Goal: Find contact information: Find contact information

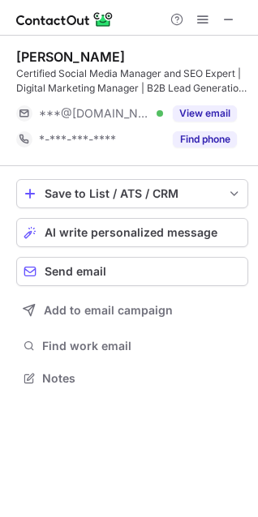
scroll to position [366, 258]
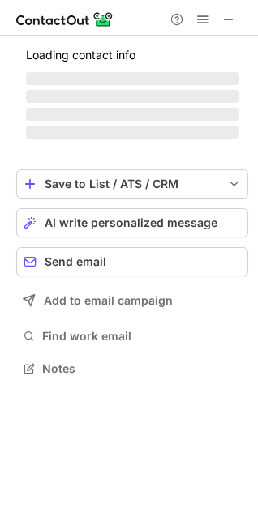
scroll to position [337, 258]
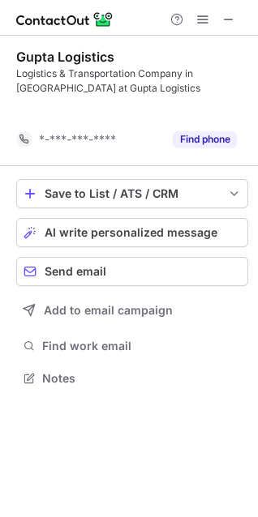
scroll to position [340, 258]
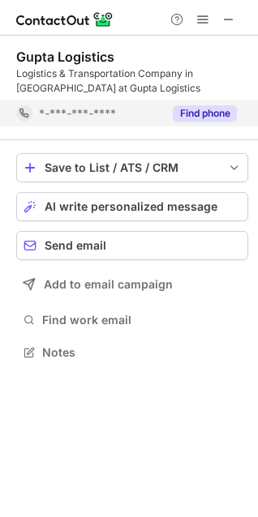
click at [208, 111] on button "Find phone" at bounding box center [205, 113] width 64 height 16
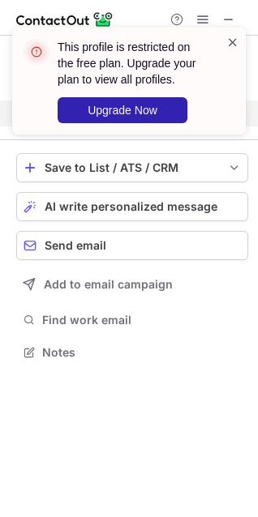
click at [230, 41] on span at bounding box center [232, 42] width 13 height 16
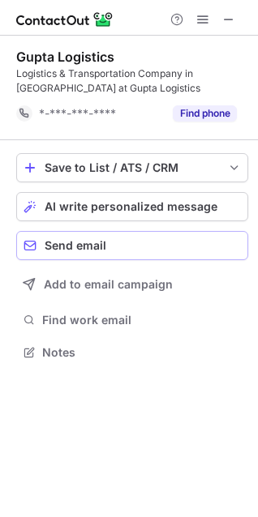
click at [71, 241] on span "Send email" at bounding box center [76, 245] width 62 height 13
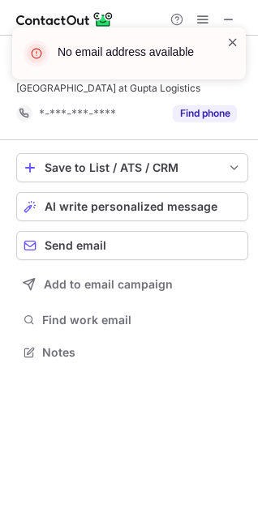
click at [229, 41] on span at bounding box center [232, 42] width 13 height 16
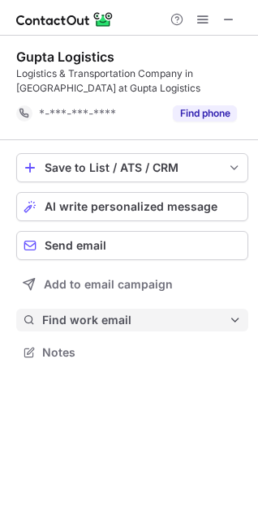
click at [103, 316] on span "Find work email" at bounding box center [135, 320] width 186 height 15
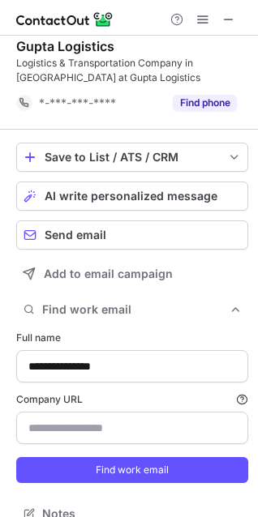
scroll to position [0, 0]
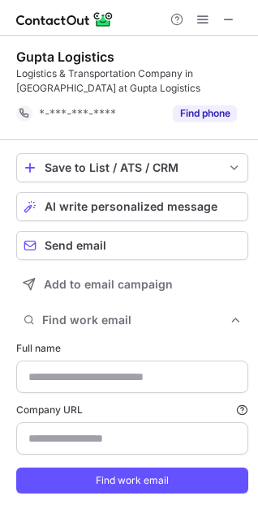
type input "**********"
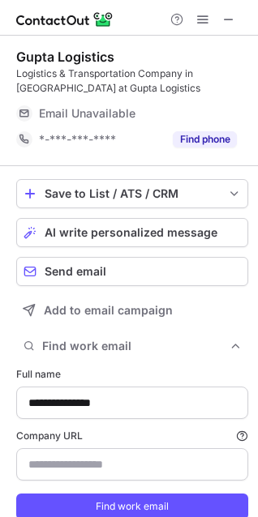
scroll to position [538, 246]
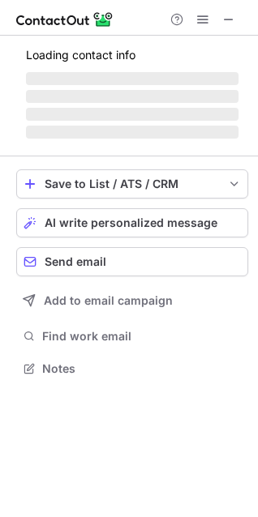
scroll to position [7, 7]
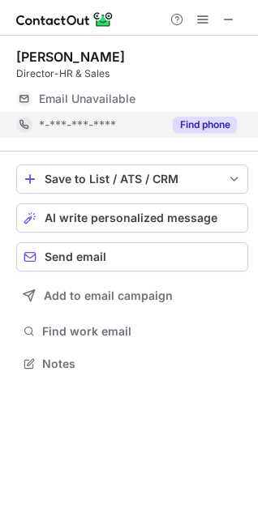
click at [190, 126] on button "Find phone" at bounding box center [205, 125] width 64 height 16
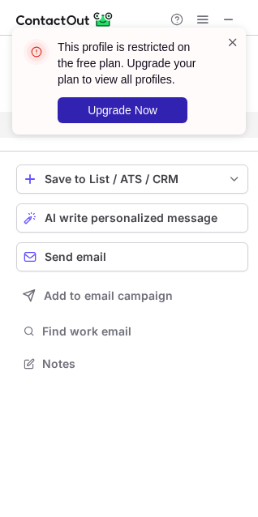
scroll to position [326, 258]
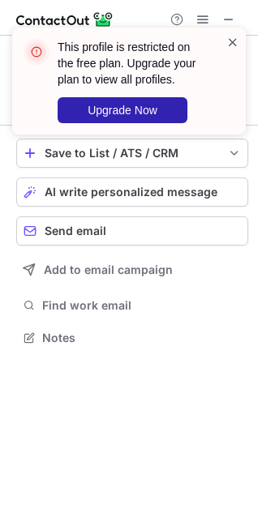
click at [238, 41] on span at bounding box center [232, 42] width 13 height 16
